Goal: Information Seeking & Learning: Learn about a topic

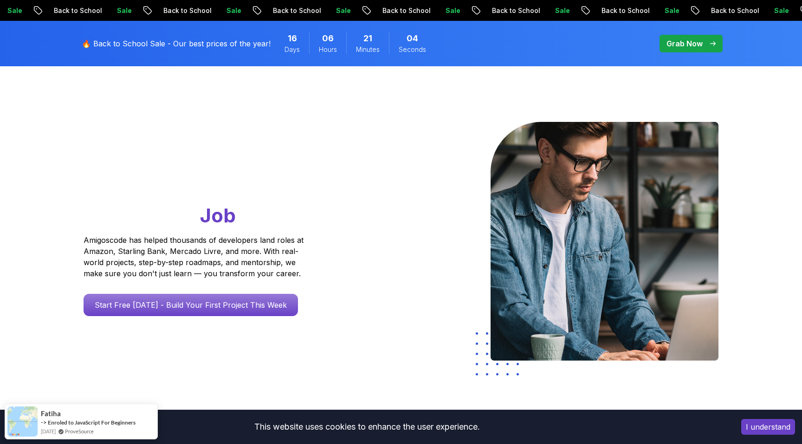
scroll to position [50, 0]
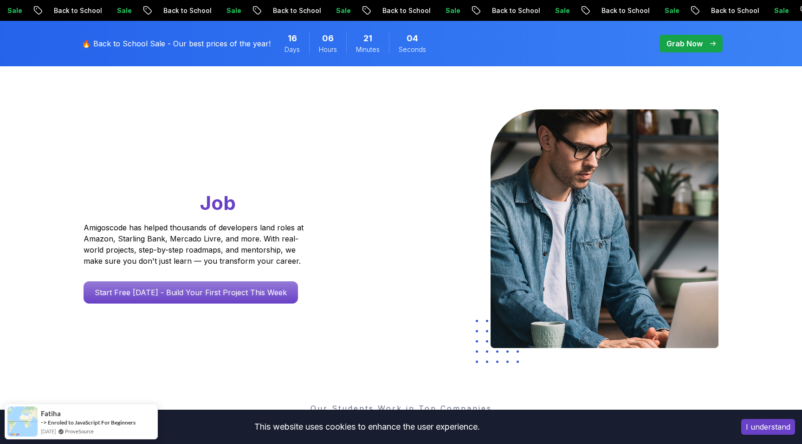
click at [381, 182] on div at bounding box center [374, 230] width 54 height 242
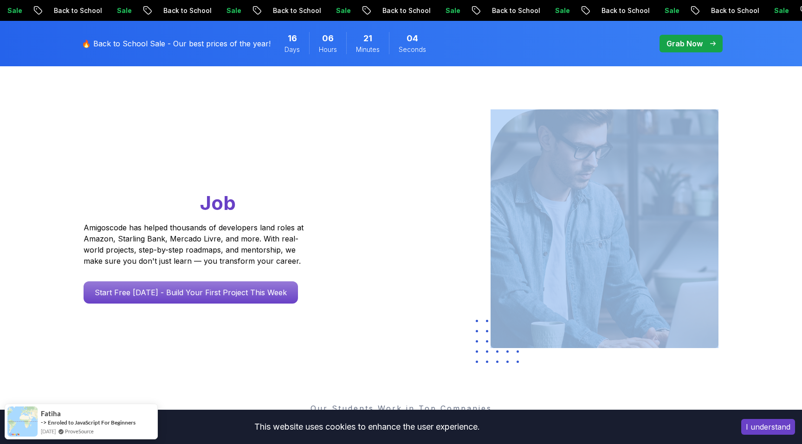
drag, startPoint x: 381, startPoint y: 182, endPoint x: 363, endPoint y: 238, distance: 59.0
click at [363, 238] on div at bounding box center [374, 230] width 54 height 242
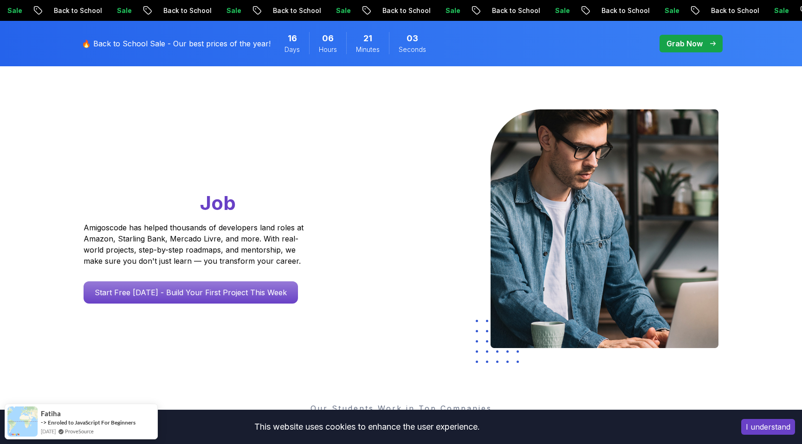
click at [325, 238] on div "Go From Learning to Hired: Master Java, Spring Boot & Cloud Skills That Get You…" at bounding box center [212, 206] width 256 height 194
click at [333, 236] on div "Go From Learning to Hired: Master Java, Spring Boot & Cloud Skills That Get You…" at bounding box center [212, 206] width 256 height 194
click at [331, 239] on div "Go From Learning to Hired: Master Java, Spring Boot & Cloud Skills That Get You…" at bounding box center [212, 206] width 256 height 194
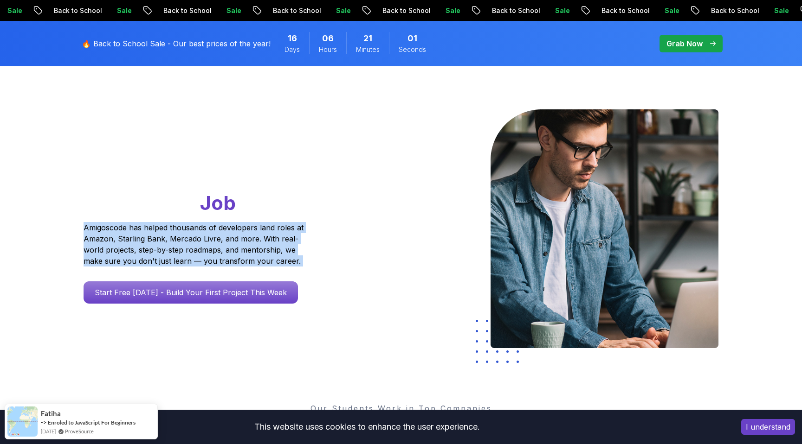
click at [331, 239] on div "Go From Learning to Hired: Master Java, Spring Boot & Cloud Skills That Get You…" at bounding box center [212, 206] width 256 height 194
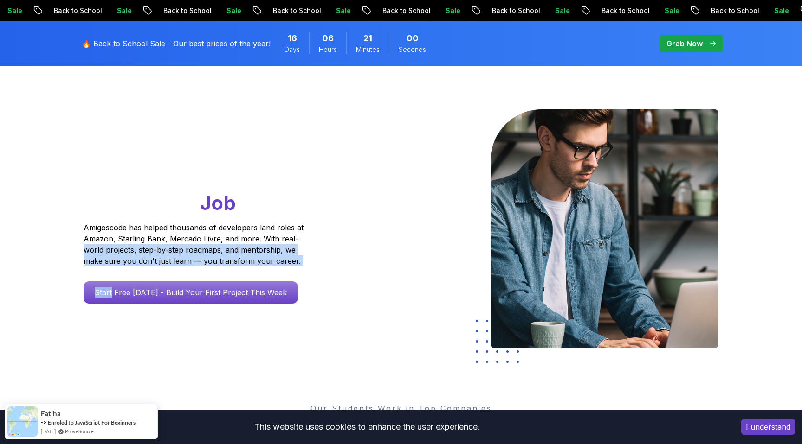
drag, startPoint x: 331, startPoint y: 239, endPoint x: 331, endPoint y: 267, distance: 27.8
click at [331, 267] on div "Go From Learning to Hired: Master Java, Spring Boot & Cloud Skills That Get You…" at bounding box center [212, 206] width 256 height 194
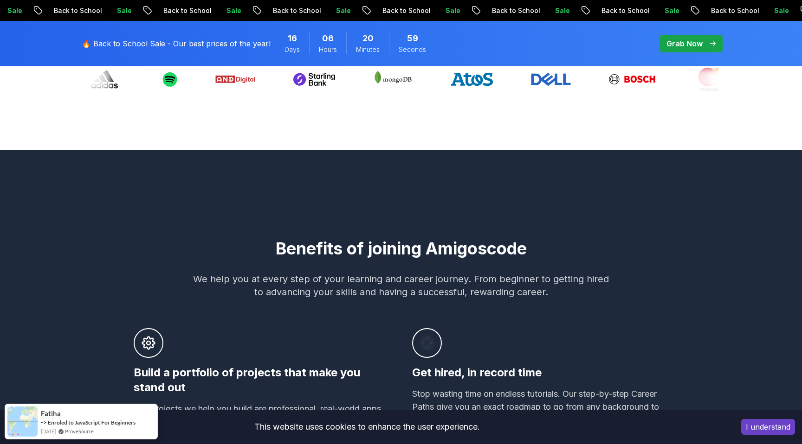
scroll to position [407, 0]
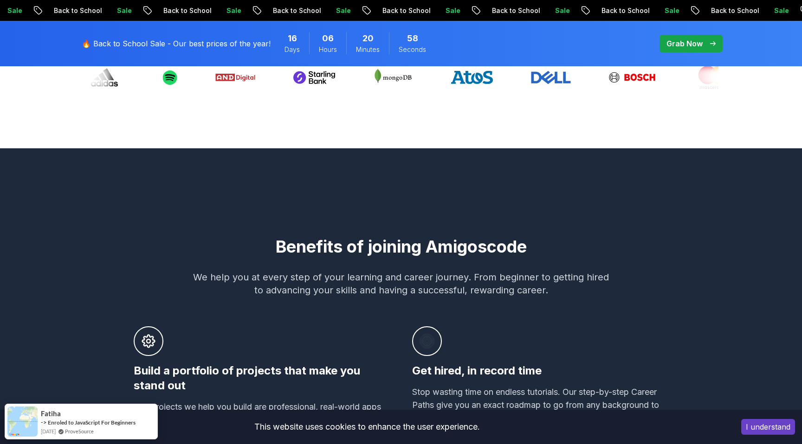
click at [231, 240] on h2 "Benefits of joining Amigoscode" at bounding box center [400, 247] width 649 height 19
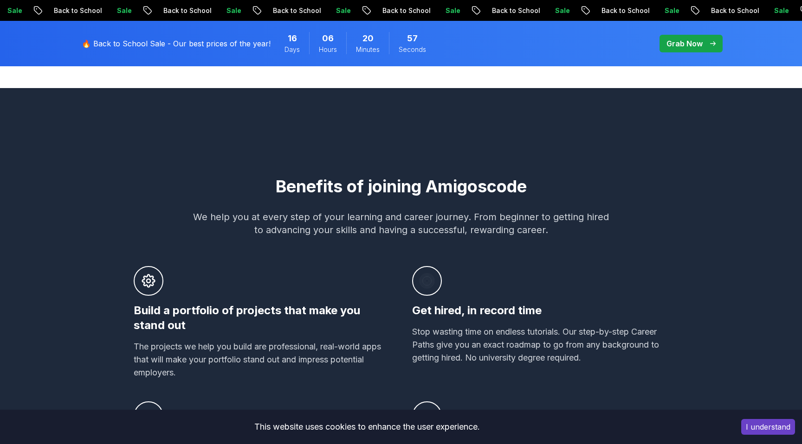
scroll to position [478, 0]
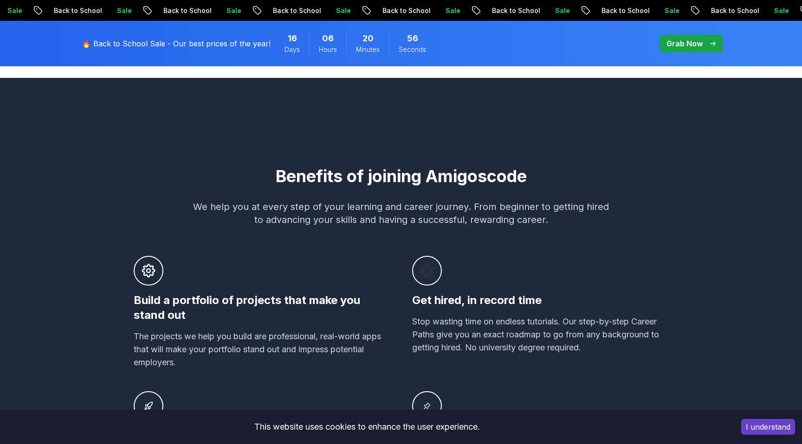
click at [258, 281] on div "Build a portfolio of projects that make you stand out The projects we help you …" at bounding box center [262, 312] width 256 height 113
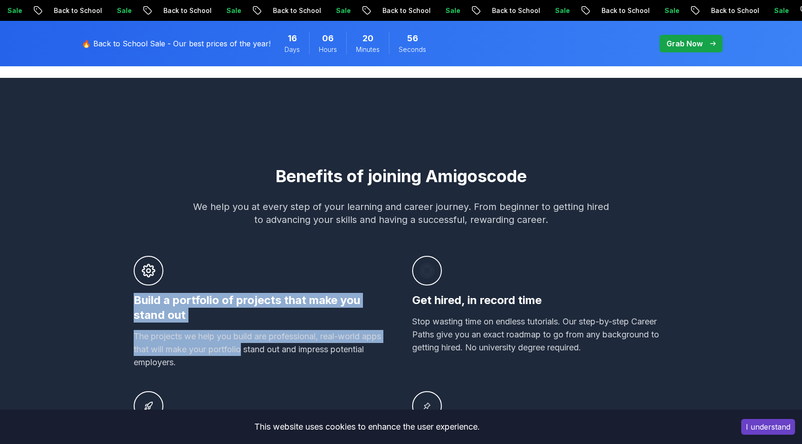
drag, startPoint x: 258, startPoint y: 281, endPoint x: 236, endPoint y: 355, distance: 77.9
click at [236, 355] on div "Build a portfolio of projects that make you stand out The projects we help you …" at bounding box center [262, 312] width 256 height 113
click at [236, 355] on p "The projects we help you build are professional, real-world apps that will make…" at bounding box center [262, 349] width 256 height 39
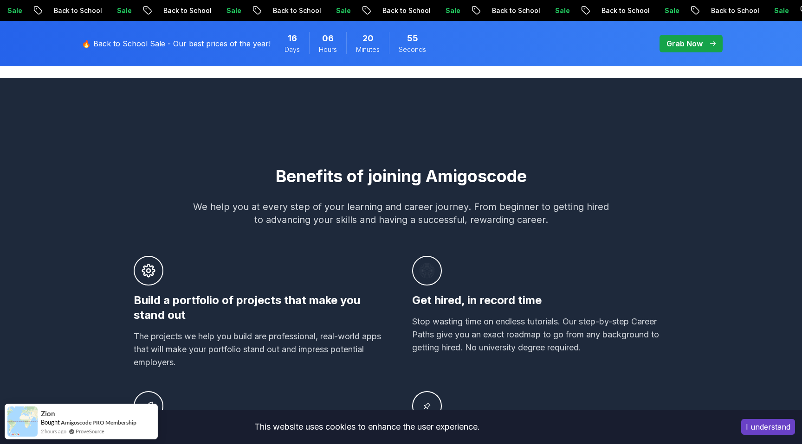
click at [225, 371] on div "Build a portfolio of projects that make you stand out The projects we help you …" at bounding box center [401, 373] width 534 height 234
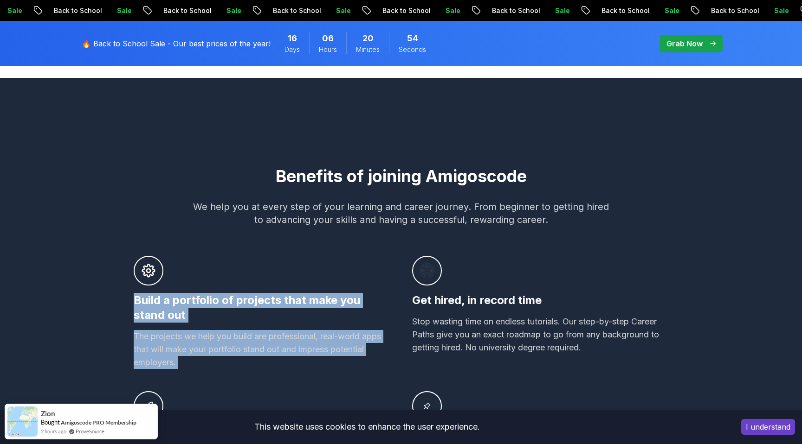
drag, startPoint x: 225, startPoint y: 371, endPoint x: 299, endPoint y: 271, distance: 124.2
click at [299, 271] on div "Build a portfolio of projects that make you stand out The projects we help you …" at bounding box center [401, 373] width 534 height 234
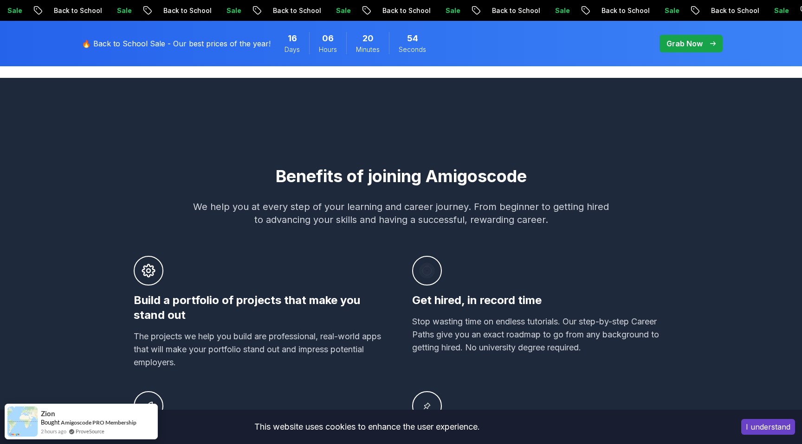
click at [299, 271] on div "Build a portfolio of projects that make you stand out The projects we help you …" at bounding box center [262, 312] width 256 height 113
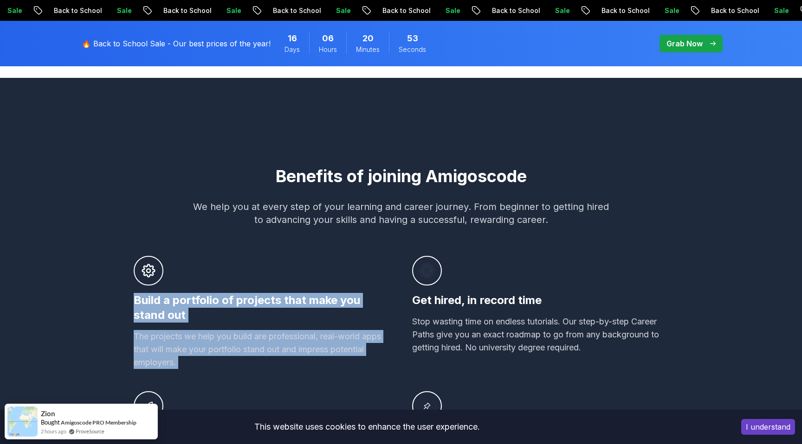
drag, startPoint x: 299, startPoint y: 271, endPoint x: 247, endPoint y: 375, distance: 116.0
click at [247, 375] on div "Build a portfolio of projects that make you stand out The projects we help you …" at bounding box center [401, 373] width 534 height 234
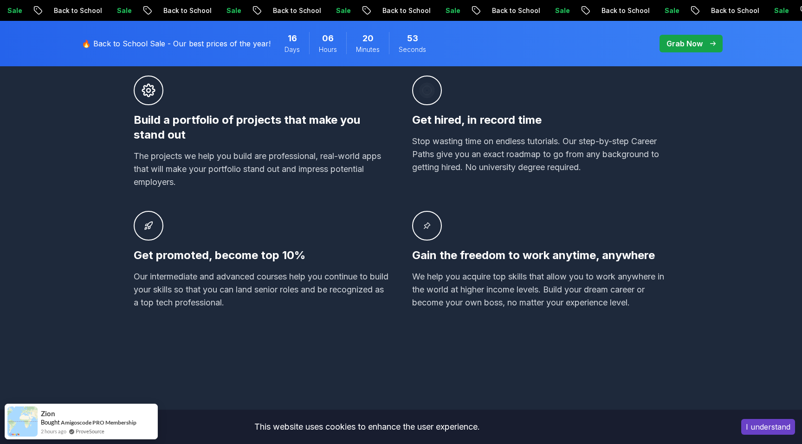
scroll to position [729, 0]
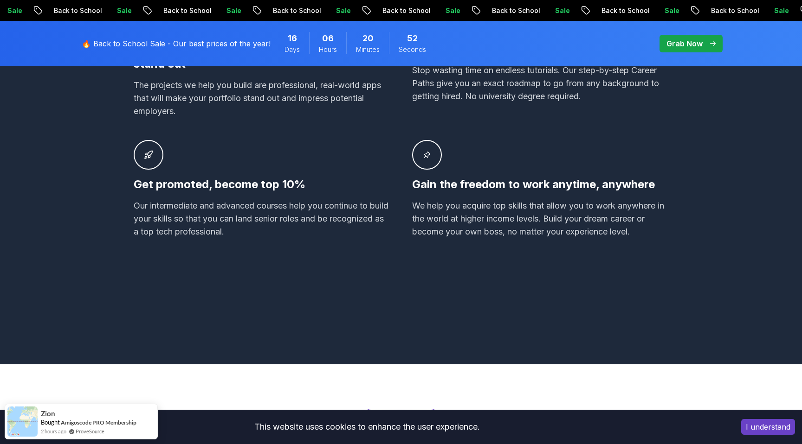
click at [263, 289] on div "Benefits of joining Amigoscode We help you at every step of your learning and c…" at bounding box center [400, 95] width 649 height 449
click at [299, 258] on div "Benefits of joining Amigoscode We help you at every step of your learning and c…" at bounding box center [400, 95] width 649 height 449
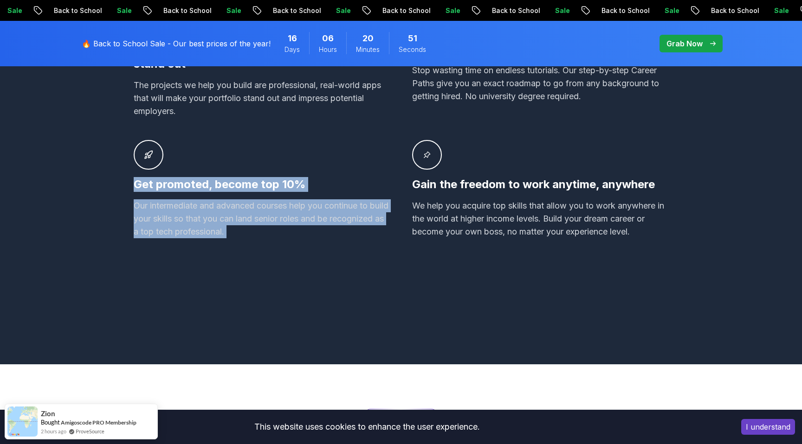
drag, startPoint x: 299, startPoint y: 258, endPoint x: 360, endPoint y: 148, distance: 126.0
click at [360, 148] on div "Benefits of joining Amigoscode We help you at every step of your learning and c…" at bounding box center [400, 95] width 649 height 449
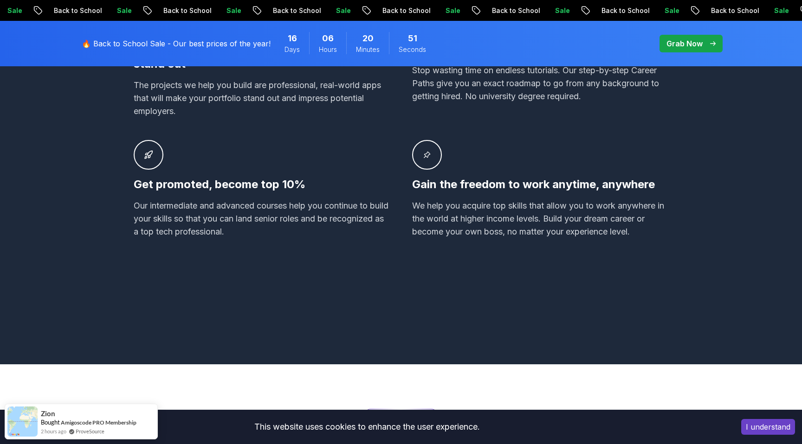
click at [360, 148] on div "Get promoted, become top 10% Our intermediate and advanced courses help you con…" at bounding box center [262, 189] width 256 height 98
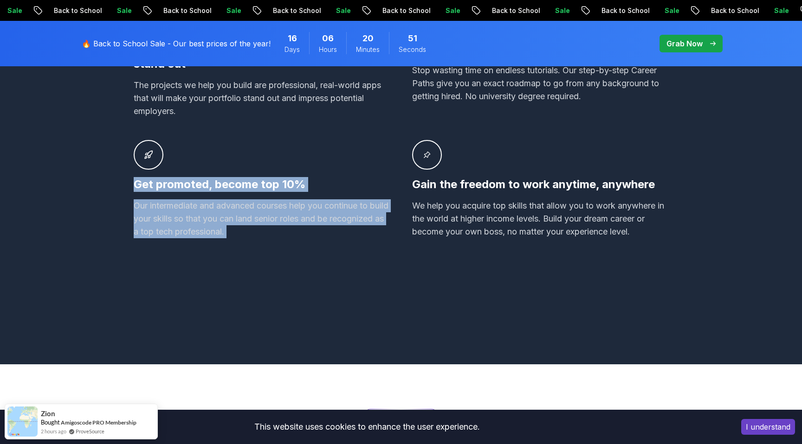
drag, startPoint x: 360, startPoint y: 148, endPoint x: 331, endPoint y: 249, distance: 105.3
click at [331, 249] on div "Benefits of joining Amigoscode We help you at every step of your learning and c…" at bounding box center [400, 95] width 649 height 449
drag, startPoint x: 331, startPoint y: 249, endPoint x: 347, endPoint y: 162, distance: 88.3
click at [347, 162] on div "Benefits of joining Amigoscode We help you at every step of your learning and c…" at bounding box center [400, 95] width 649 height 449
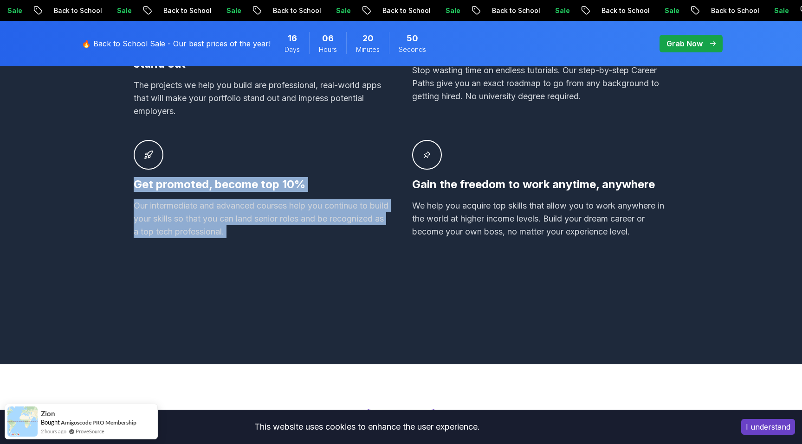
click at [348, 162] on div "Get promoted, become top 10% Our intermediate and advanced courses help you con…" at bounding box center [262, 189] width 256 height 98
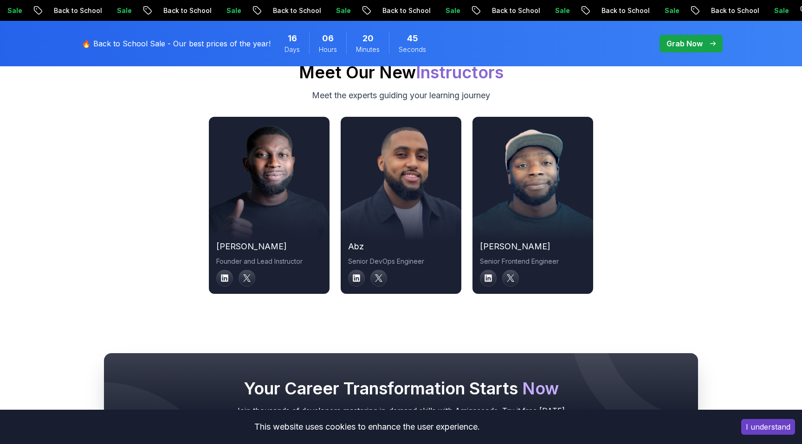
scroll to position [3175, 0]
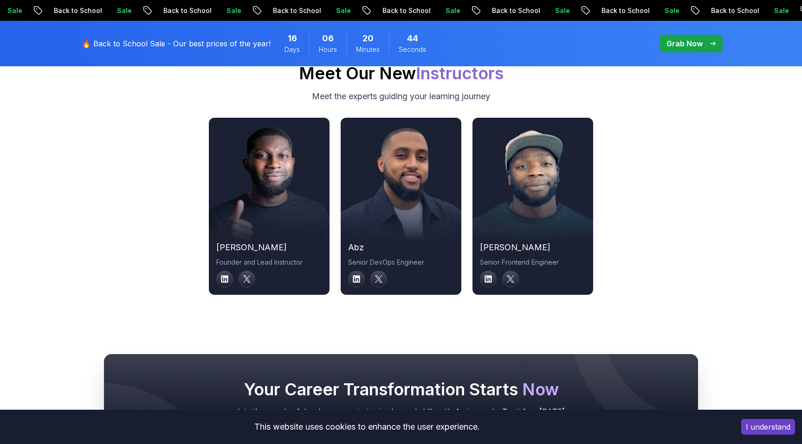
click at [332, 219] on div "[PERSON_NAME] Founder and Lead Instructor abz Senior DevOps Engineer [PERSON_NA…" at bounding box center [400, 206] width 649 height 177
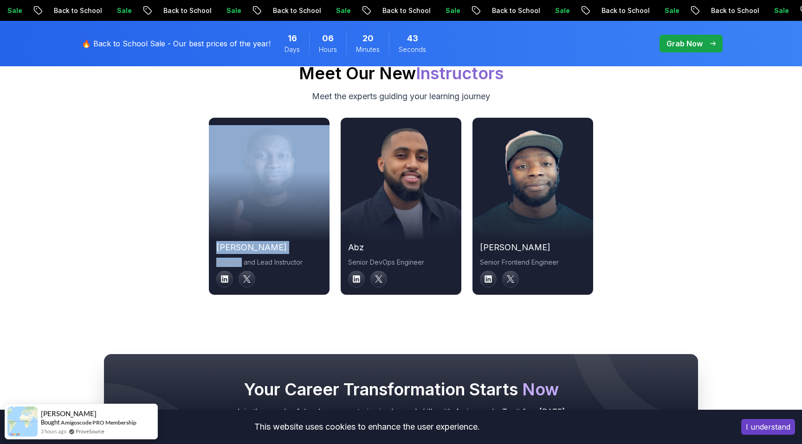
drag, startPoint x: 332, startPoint y: 219, endPoint x: 330, endPoint y: 245, distance: 25.6
click at [330, 245] on div "[PERSON_NAME] Founder and Lead Instructor abz Senior DevOps Engineer [PERSON_NA…" at bounding box center [400, 206] width 649 height 177
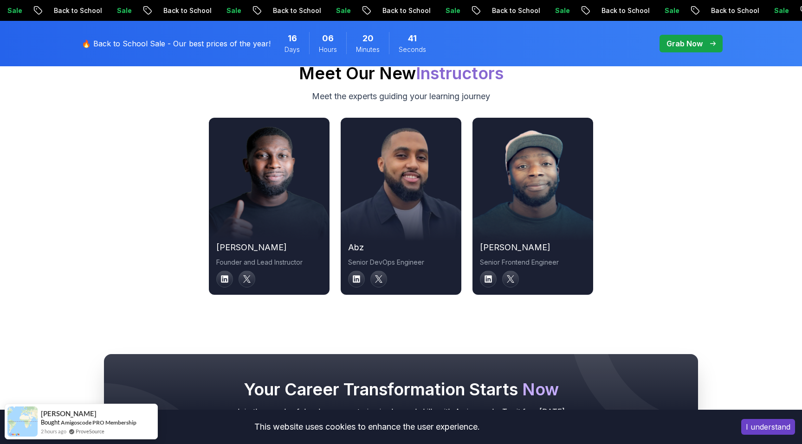
click at [117, 260] on div "[PERSON_NAME] Founder and Lead Instructor abz Senior DevOps Engineer [PERSON_NA…" at bounding box center [400, 206] width 649 height 177
drag, startPoint x: 117, startPoint y: 260, endPoint x: 110, endPoint y: 291, distance: 31.9
click at [110, 291] on div "Instructors Meet Our New Instructors Meet the experts guiding your learning jou…" at bounding box center [401, 168] width 802 height 341
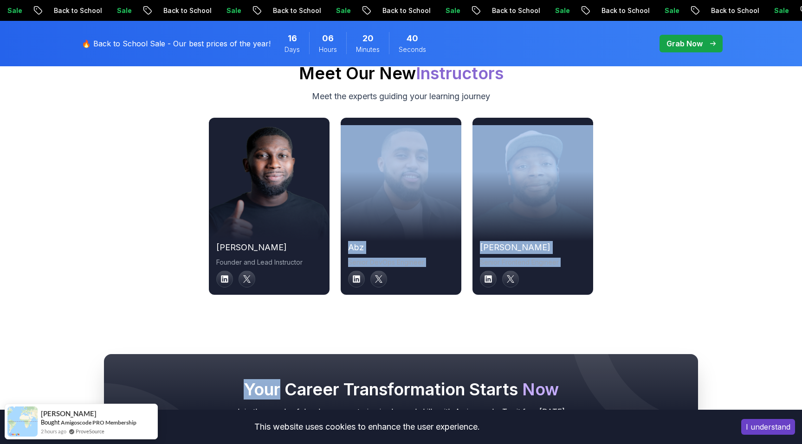
drag, startPoint x: 110, startPoint y: 291, endPoint x: 110, endPoint y: 309, distance: 18.1
click at [110, 310] on div "Your Career Transformation Starts Now Join thousands of developers mastering in…" at bounding box center [401, 418] width 802 height 216
drag, startPoint x: 110, startPoint y: 309, endPoint x: 127, endPoint y: 246, distance: 65.7
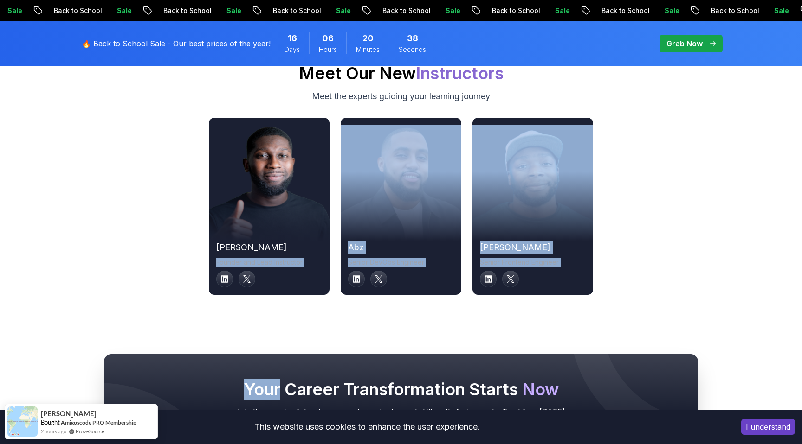
click at [127, 246] on div "[PERSON_NAME] Founder and Lead Instructor abz Senior DevOps Engineer [PERSON_NA…" at bounding box center [400, 206] width 649 height 177
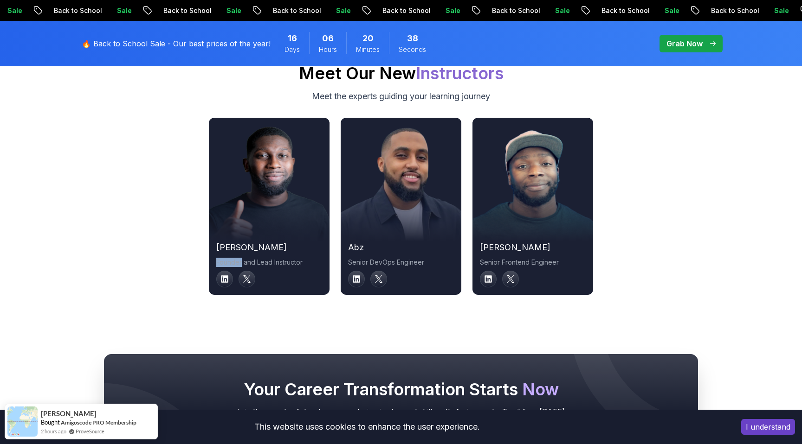
click at [127, 248] on div "[PERSON_NAME] Founder and Lead Instructor abz Senior DevOps Engineer [PERSON_NA…" at bounding box center [400, 206] width 649 height 177
click at [136, 223] on div "[PERSON_NAME] Founder and Lead Instructor abz Senior DevOps Engineer [PERSON_NA…" at bounding box center [400, 206] width 649 height 177
click at [123, 223] on div "[PERSON_NAME] Founder and Lead Instructor abz Senior DevOps Engineer [PERSON_NA…" at bounding box center [400, 206] width 649 height 177
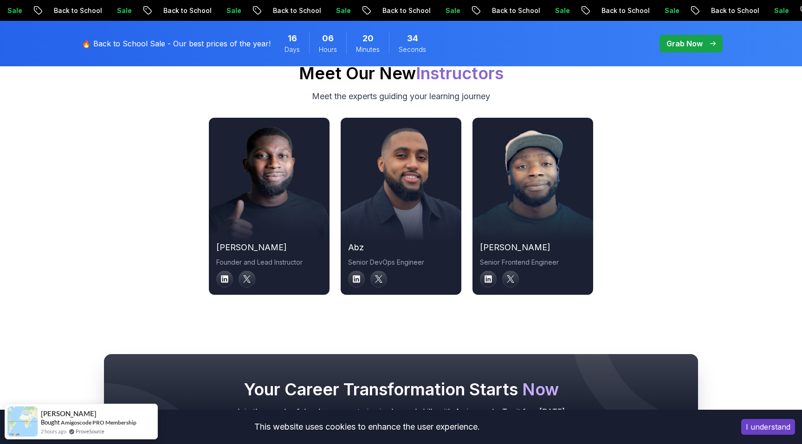
click at [123, 223] on div "[PERSON_NAME] Founder and Lead Instructor abz Senior DevOps Engineer [PERSON_NA…" at bounding box center [400, 206] width 649 height 177
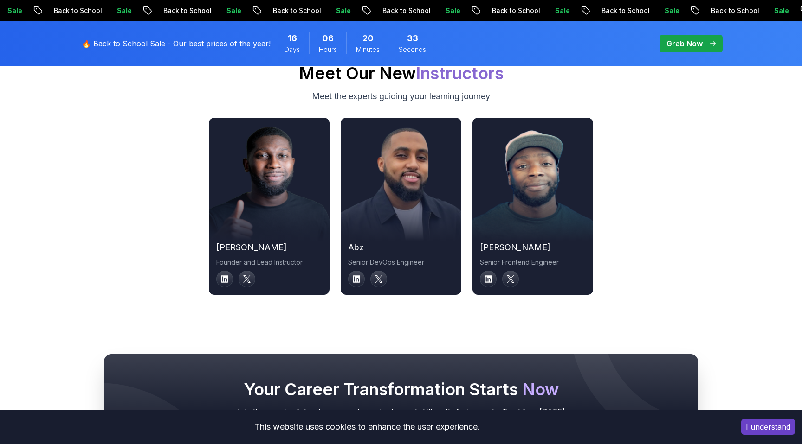
click at [123, 223] on div "[PERSON_NAME] Founder and Lead Instructor abz Senior DevOps Engineer [PERSON_NA…" at bounding box center [400, 206] width 649 height 177
drag, startPoint x: 123, startPoint y: 223, endPoint x: 130, endPoint y: 225, distance: 7.2
click at [130, 225] on div "[PERSON_NAME] Founder and Lead Instructor abz Senior DevOps Engineer [PERSON_NA…" at bounding box center [400, 206] width 649 height 177
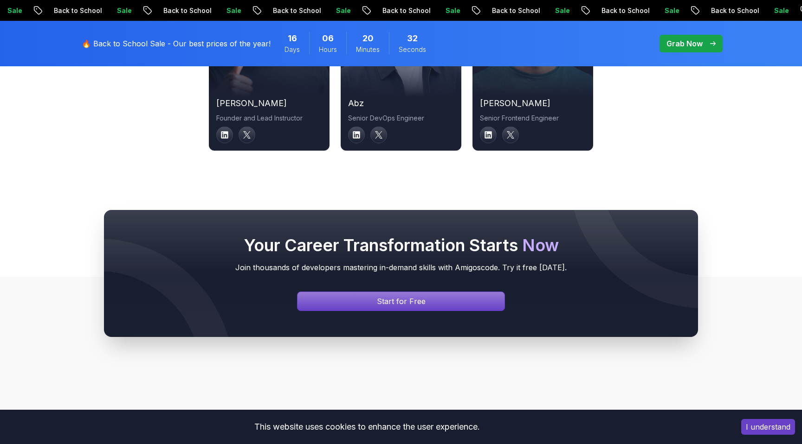
scroll to position [3354, 0]
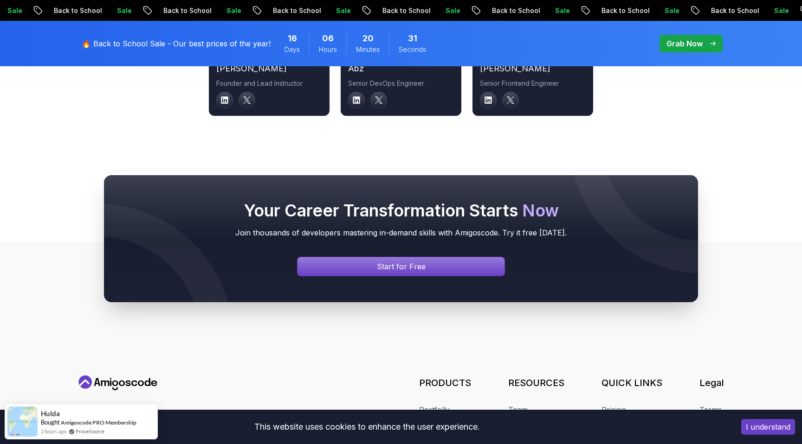
click at [161, 202] on h2 "Your Career Transformation Starts Now" at bounding box center [400, 210] width 557 height 19
click at [180, 201] on h2 "Your Career Transformation Starts Now" at bounding box center [400, 210] width 557 height 19
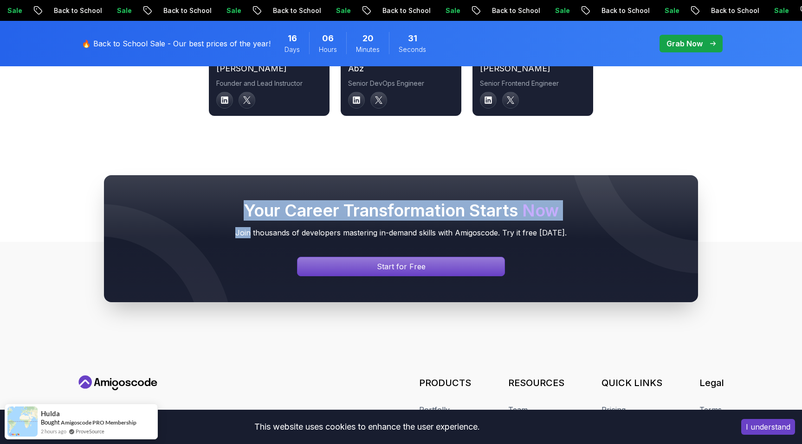
drag, startPoint x: 180, startPoint y: 189, endPoint x: 170, endPoint y: 225, distance: 36.6
click at [170, 225] on div "Your Career Transformation Starts Now Join thousands of developers mastering in…" at bounding box center [400, 219] width 557 height 37
click at [170, 227] on p "Join thousands of developers mastering in-demand skills with Amigoscode. Try it…" at bounding box center [400, 232] width 557 height 11
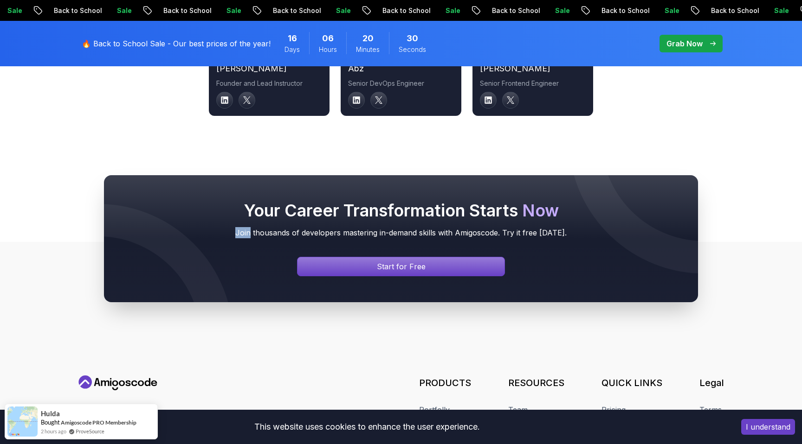
click at [170, 227] on p "Join thousands of developers mastering in-demand skills with Amigoscode. Try it…" at bounding box center [400, 232] width 557 height 11
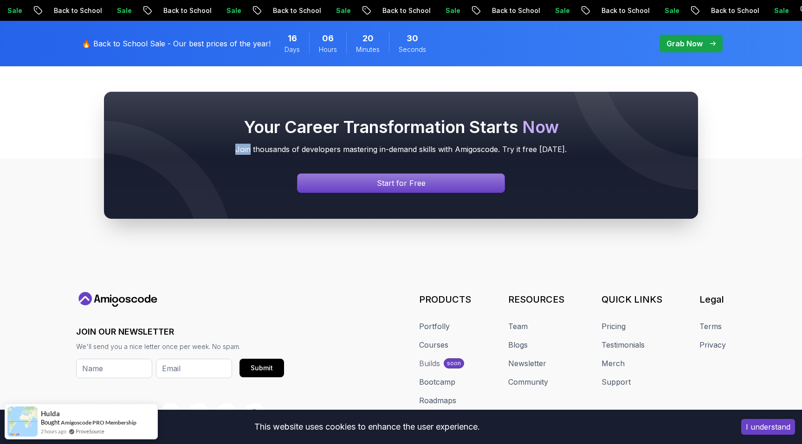
scroll to position [3509, 0]
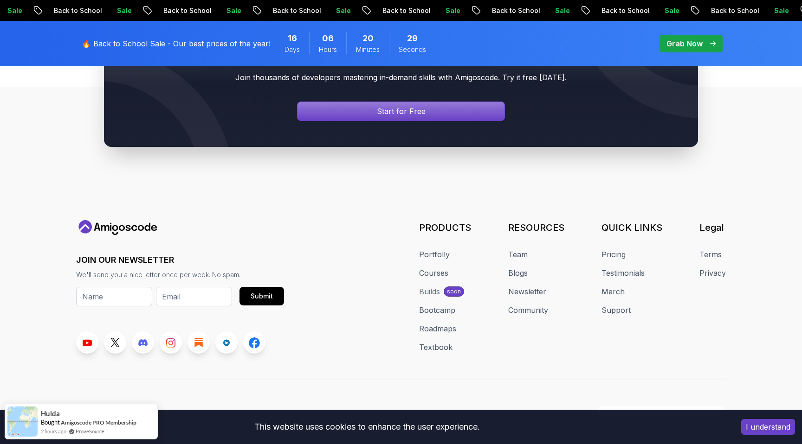
click at [207, 206] on footer "JOIN OUR NEWSLETTER We'll send you a nice letter once per week. No spam. Submit…" at bounding box center [401, 272] width 802 height 371
click at [277, 206] on footer "JOIN OUR NEWSLETTER We'll send you a nice letter once per week. No spam. Submit…" at bounding box center [401, 272] width 802 height 371
click at [324, 252] on div "JOIN OUR NEWSLETTER We'll send you a nice letter once per week. No spam. Submit…" at bounding box center [400, 287] width 649 height 134
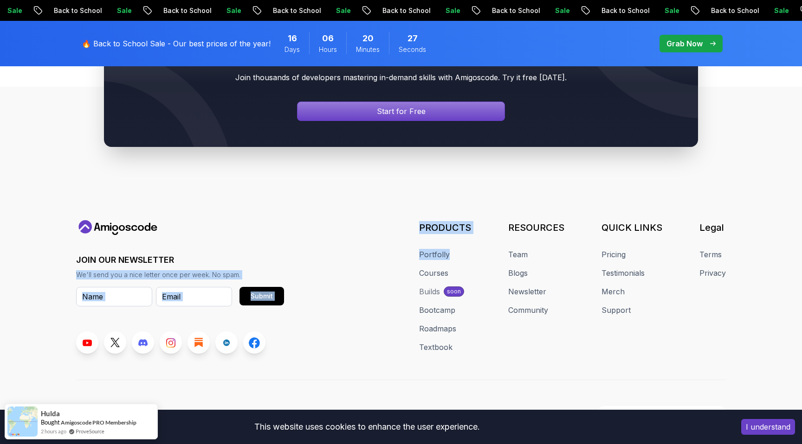
drag, startPoint x: 324, startPoint y: 252, endPoint x: 385, endPoint y: 236, distance: 63.0
click at [385, 236] on div "JOIN OUR NEWSLETTER We'll send you a nice letter once per week. No spam. Submit…" at bounding box center [400, 287] width 649 height 134
drag, startPoint x: 385, startPoint y: 236, endPoint x: 346, endPoint y: 276, distance: 55.8
click at [346, 276] on div "JOIN OUR NEWSLETTER We'll send you a nice letter once per week. No spam. Submit…" at bounding box center [400, 287] width 649 height 134
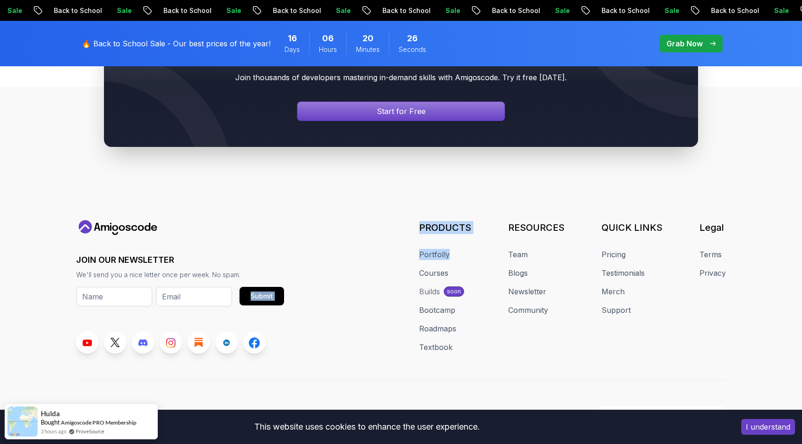
click at [346, 276] on div "JOIN OUR NEWSLETTER We'll send you a nice letter once per week. No spam. Submit…" at bounding box center [400, 287] width 649 height 134
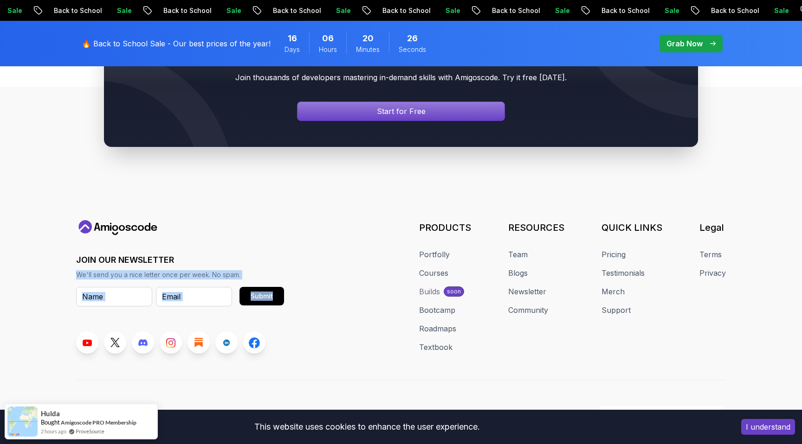
drag, startPoint x: 346, startPoint y: 276, endPoint x: 347, endPoint y: 244, distance: 31.5
click at [347, 244] on div "JOIN OUR NEWSLETTER We'll send you a nice letter once per week. No spam. Submit…" at bounding box center [400, 287] width 649 height 134
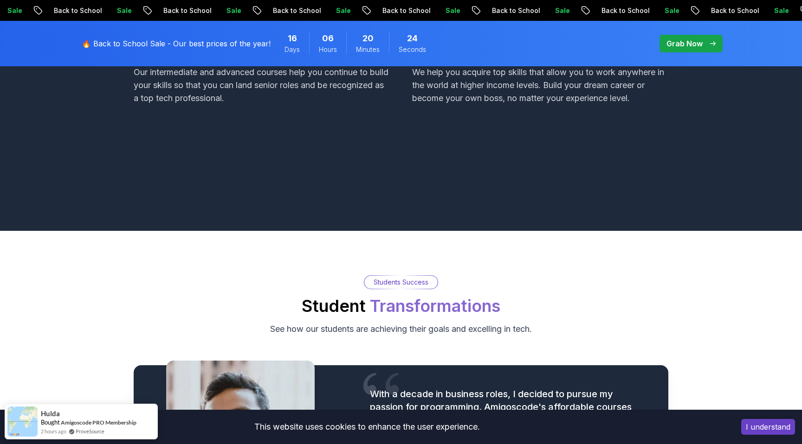
scroll to position [0, 0]
